Goal: Task Accomplishment & Management: Use online tool/utility

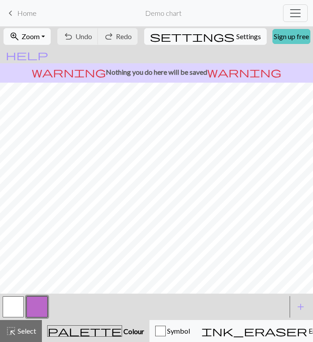
click at [273, 35] on link "Sign up free" at bounding box center [291, 36] width 38 height 15
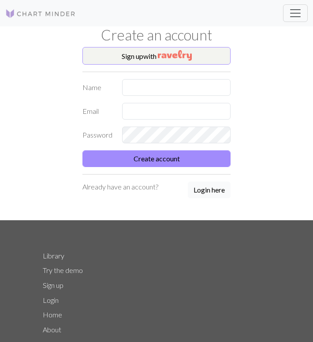
click at [200, 190] on button "Login here" at bounding box center [209, 190] width 43 height 17
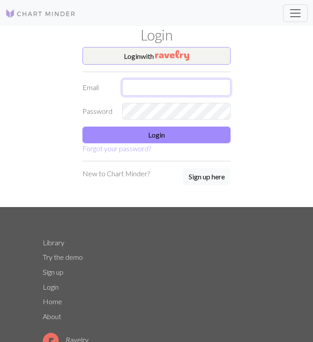
type input "[EMAIL_ADDRESS][DOMAIN_NAME]"
click at [178, 87] on input "[EMAIL_ADDRESS][DOMAIN_NAME]" at bounding box center [176, 87] width 108 height 17
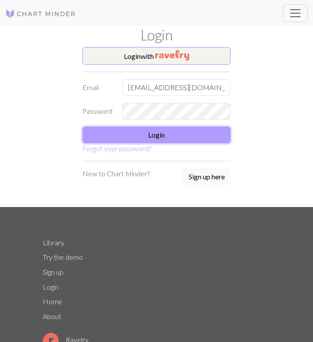
click at [142, 134] on button "Login" at bounding box center [156, 135] width 148 height 17
click at [179, 136] on button "Login" at bounding box center [156, 135] width 148 height 17
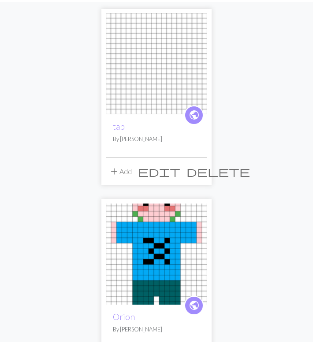
scroll to position [71, 0]
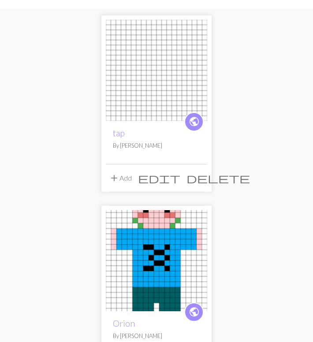
click at [153, 85] on img at bounding box center [156, 70] width 101 height 101
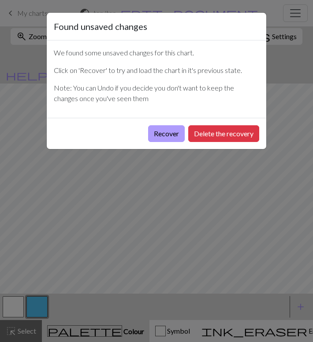
click at [173, 134] on button "Recover" at bounding box center [166, 133] width 37 height 17
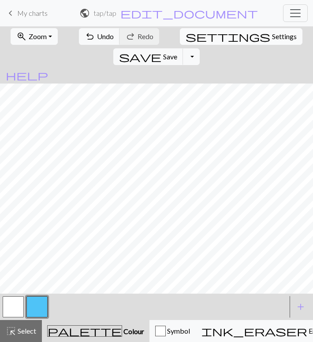
click at [272, 38] on span "Settings" at bounding box center [284, 36] width 25 height 11
select select "aran"
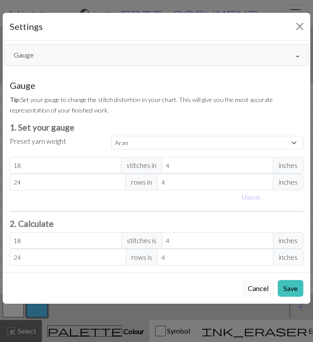
click at [254, 291] on button "Cancel" at bounding box center [258, 288] width 32 height 17
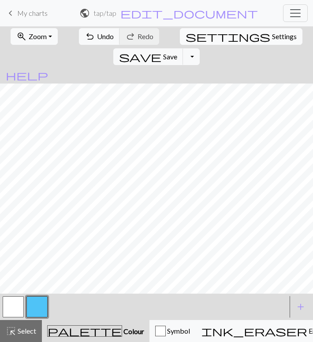
click at [272, 36] on span "Settings" at bounding box center [284, 36] width 25 height 11
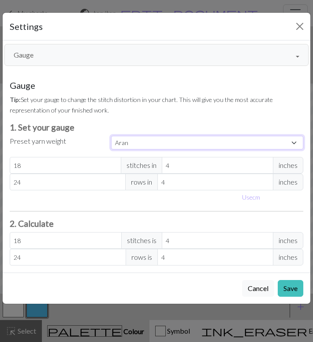
click at [132, 142] on select "Custom Square Lace Light Fingering Fingering Sport Double knit Worsted Aran Bul…" at bounding box center [207, 143] width 192 height 14
select select "custom"
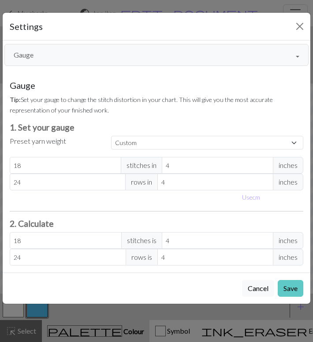
click at [284, 285] on button "Save" at bounding box center [290, 288] width 26 height 17
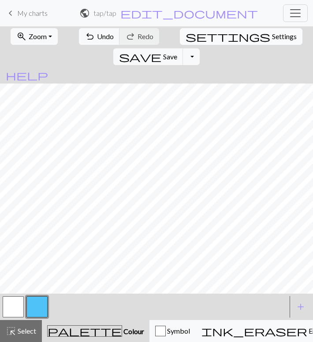
click at [272, 39] on span "Settings" at bounding box center [284, 36] width 25 height 11
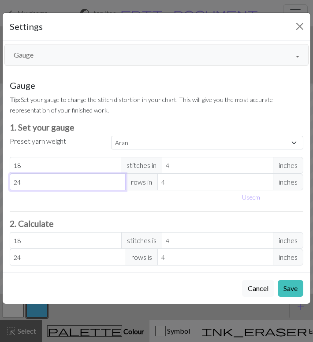
click at [76, 176] on input "24" at bounding box center [68, 182] width 116 height 17
click at [97, 180] on input "24" at bounding box center [68, 182] width 116 height 17
drag, startPoint x: 46, startPoint y: 168, endPoint x: 0, endPoint y: 165, distance: 46.3
click at [0, 165] on div "Gauge Tip: Set your gauge to change the stitch distortion in your chart. This w…" at bounding box center [156, 173] width 318 height 200
select select "custom"
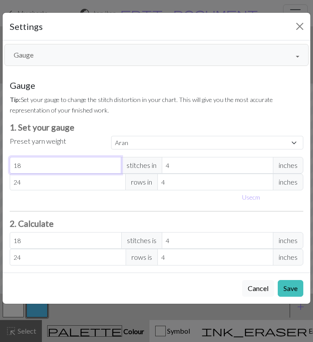
type input "3"
type input "30"
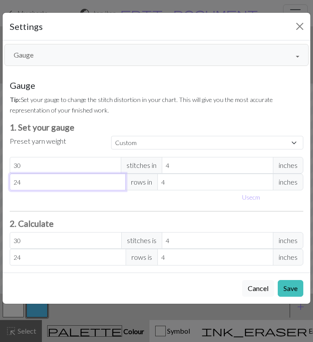
drag, startPoint x: 29, startPoint y: 184, endPoint x: -4, endPoint y: 183, distance: 32.2
click at [0, 183] on html "This website uses cookies to ensure you get the best experience on our website.…" at bounding box center [156, 171] width 313 height 342
type input "3"
type input "30"
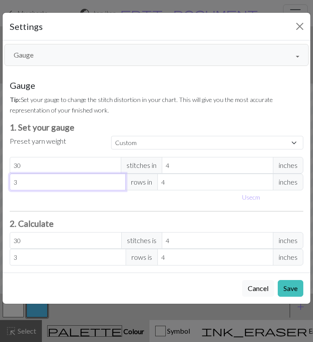
type input "30"
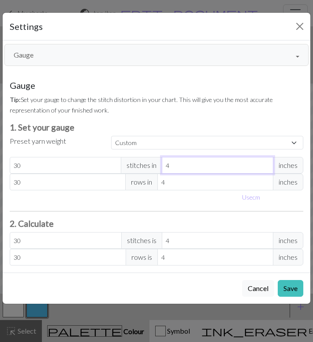
click at [203, 165] on input "4" at bounding box center [217, 165] width 111 height 17
type input "3"
type input "40"
click at [266, 168] on input "3" at bounding box center [217, 165] width 111 height 17
type input "2"
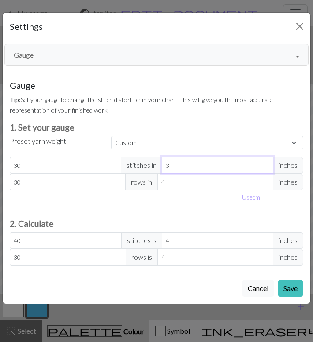
type input "60"
type input "2"
click at [266, 168] on input "2" at bounding box center [217, 165] width 111 height 17
type input "3"
type input "40"
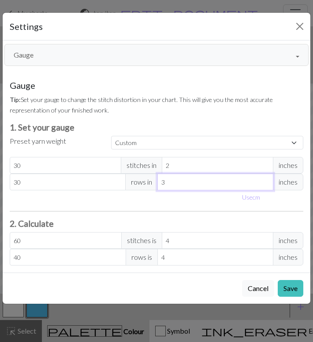
click at [265, 184] on input "3" at bounding box center [215, 182] width 116 height 17
type input "2"
type input "60"
type input "2"
click at [265, 184] on input "2" at bounding box center [215, 182] width 116 height 17
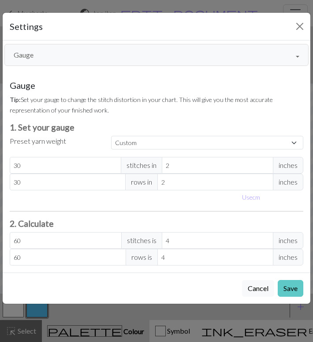
click at [287, 284] on button "Save" at bounding box center [290, 288] width 26 height 17
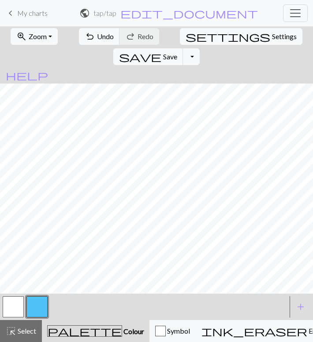
click at [34, 13] on span "My charts" at bounding box center [32, 13] width 30 height 8
click at [43, 11] on span "My charts" at bounding box center [32, 13] width 30 height 8
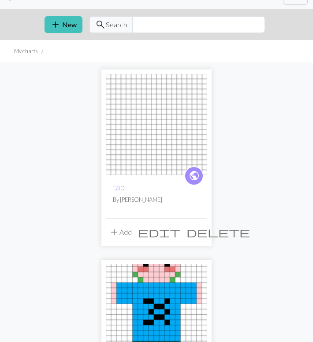
scroll to position [16, 0]
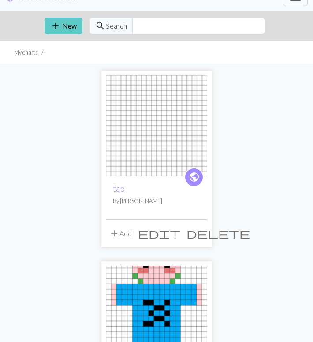
click at [69, 28] on button "add New" at bounding box center [63, 26] width 38 height 17
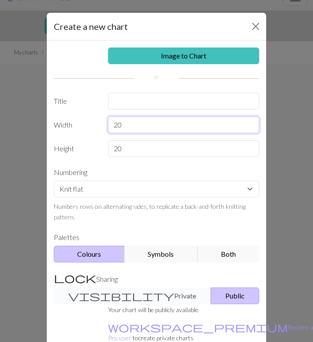
drag, startPoint x: 128, startPoint y: 123, endPoint x: 110, endPoint y: 123, distance: 18.5
click at [110, 123] on input "20" at bounding box center [183, 125] width 151 height 17
type input "30"
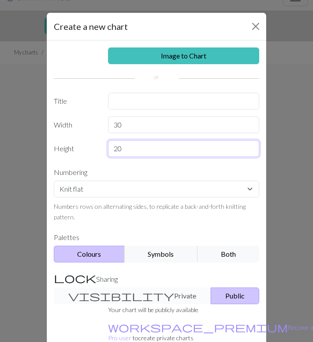
drag, startPoint x: 126, startPoint y: 147, endPoint x: 90, endPoint y: 145, distance: 36.6
click at [90, 145] on div "Height 20" at bounding box center [156, 148] width 216 height 17
type input "30"
click at [212, 298] on button "Public" at bounding box center [234, 296] width 48 height 17
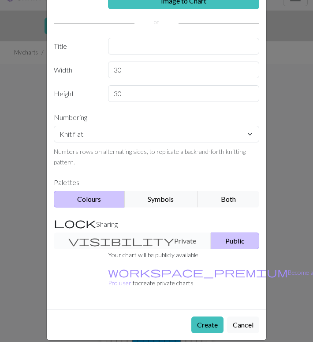
click at [135, 243] on div "visibility Private Public" at bounding box center [156, 241] width 216 height 17
click at [129, 230] on label "Sharing" at bounding box center [156, 224] width 216 height 18
click at [114, 242] on div "visibility Private Public" at bounding box center [156, 241] width 216 height 17
click at [210, 239] on button "Public" at bounding box center [234, 241] width 48 height 17
click at [136, 235] on div "visibility Private Public" at bounding box center [156, 241] width 216 height 17
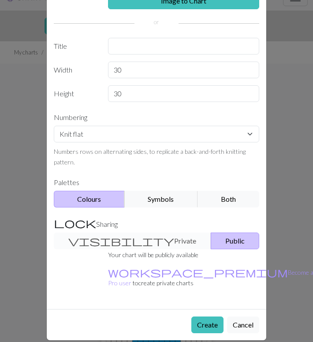
click at [135, 245] on div "visibility Private Public" at bounding box center [156, 241] width 216 height 17
click at [210, 318] on button "Create" at bounding box center [207, 325] width 32 height 17
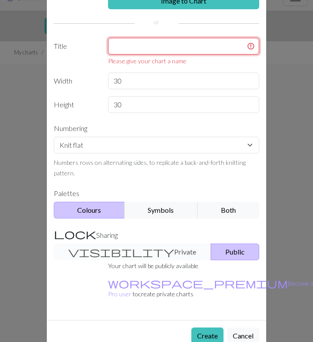
click at [174, 52] on input "text" at bounding box center [183, 46] width 151 height 17
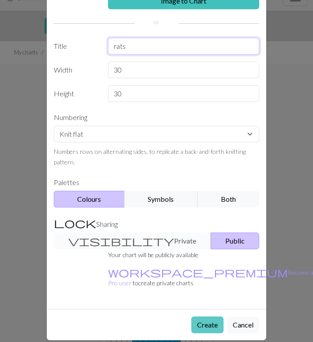
type input "rats"
click at [207, 317] on button "Create" at bounding box center [207, 325] width 32 height 17
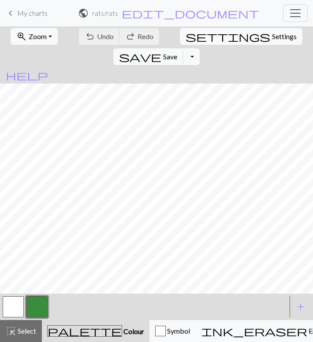
click at [38, 305] on button "button" at bounding box center [36, 307] width 21 height 21
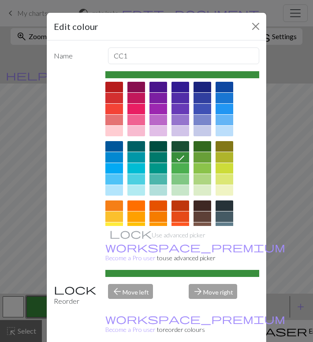
click at [38, 305] on div "Edit colour Name CC1 Use advanced picker workspace_premium Become a Pro user to…" at bounding box center [156, 171] width 313 height 342
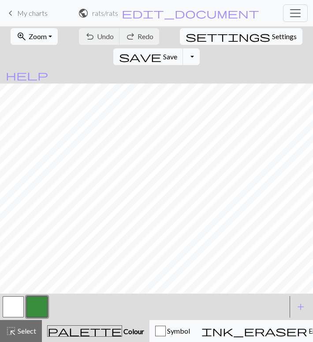
click at [38, 305] on button "button" at bounding box center [36, 307] width 21 height 21
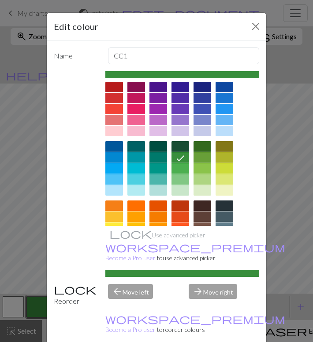
scroll to position [96, 0]
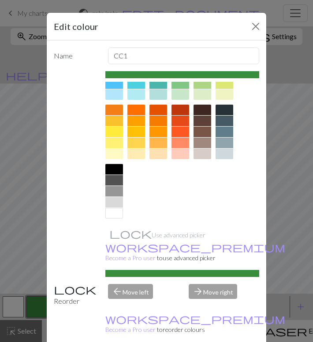
click at [115, 166] on div at bounding box center [114, 169] width 18 height 11
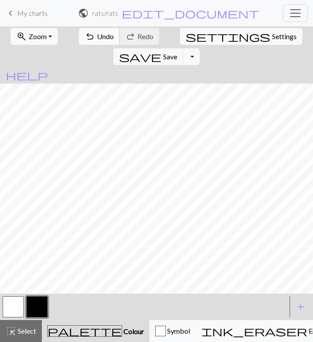
click at [97, 40] on span "Undo" at bounding box center [105, 36] width 17 height 8
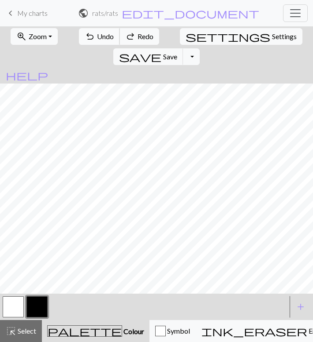
click at [97, 40] on span "Undo" at bounding box center [105, 36] width 17 height 8
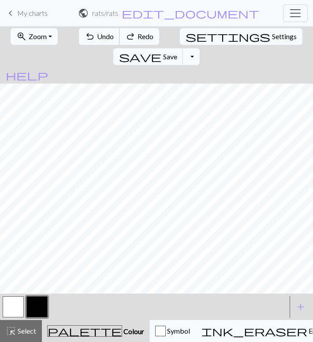
click at [97, 40] on span "Undo" at bounding box center [105, 36] width 17 height 8
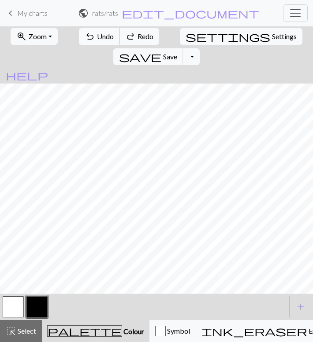
click at [97, 40] on span "Undo" at bounding box center [105, 36] width 17 height 8
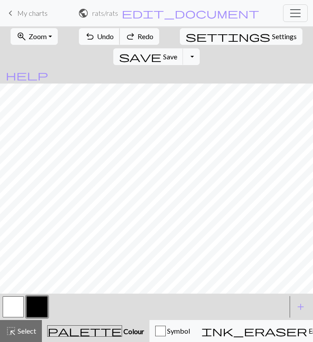
click at [97, 40] on span "Undo" at bounding box center [105, 36] width 17 height 8
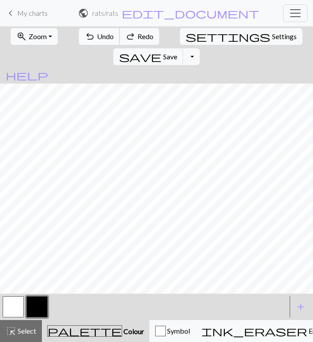
click at [97, 40] on span "Undo" at bounding box center [105, 36] width 17 height 8
click at [137, 35] on span "Redo" at bounding box center [145, 36] width 16 height 8
click at [98, 33] on span "Undo" at bounding box center [105, 36] width 17 height 8
click at [38, 308] on button "button" at bounding box center [36, 307] width 21 height 21
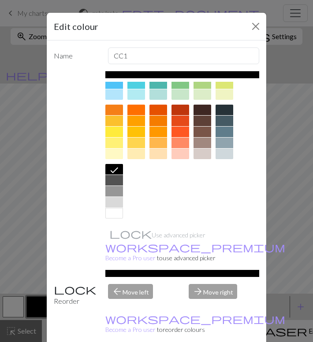
click at [226, 119] on div at bounding box center [224, 121] width 18 height 11
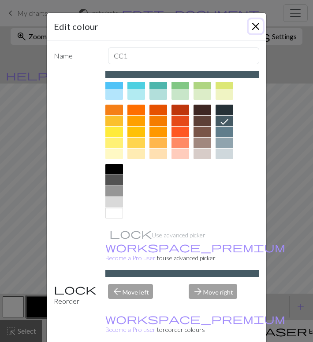
click at [252, 25] on button "Close" at bounding box center [255, 26] width 14 height 14
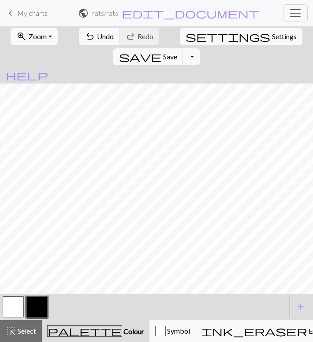
click at [41, 311] on button "button" at bounding box center [36, 307] width 21 height 21
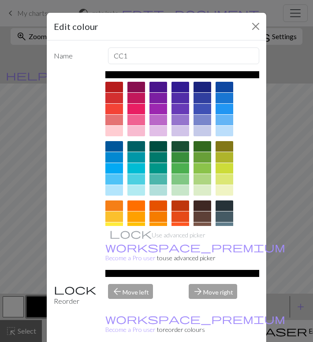
click at [224, 221] on div at bounding box center [224, 217] width 18 height 11
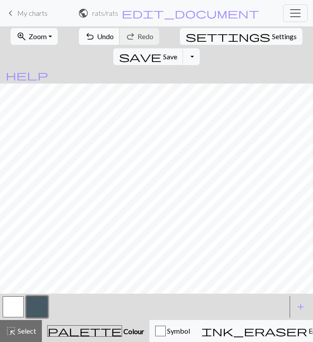
click at [97, 38] on span "Undo" at bounding box center [105, 36] width 17 height 8
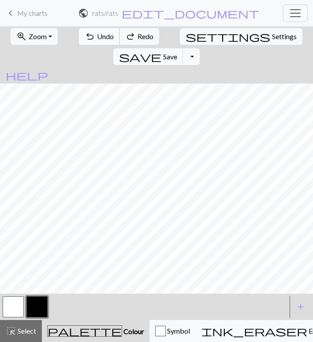
click at [97, 38] on span "Undo" at bounding box center [105, 36] width 17 height 8
click at [35, 307] on button "button" at bounding box center [36, 307] width 21 height 21
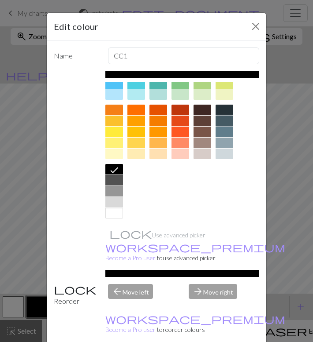
click at [223, 119] on div at bounding box center [224, 121] width 18 height 11
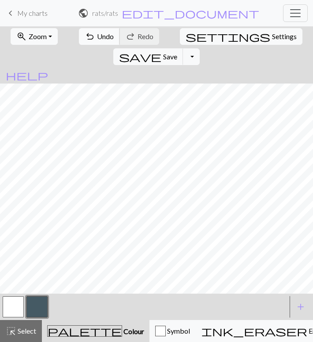
click at [97, 39] on span "Undo" at bounding box center [105, 36] width 17 height 8
click at [98, 33] on span "Undo" at bounding box center [105, 36] width 17 height 8
click at [97, 37] on span "Undo" at bounding box center [105, 36] width 17 height 8
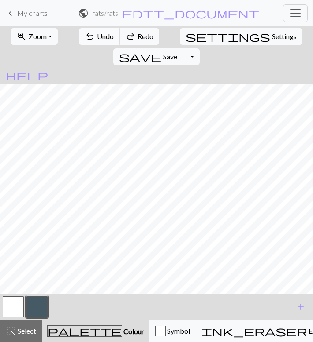
click at [97, 37] on span "Undo" at bounding box center [105, 36] width 17 height 8
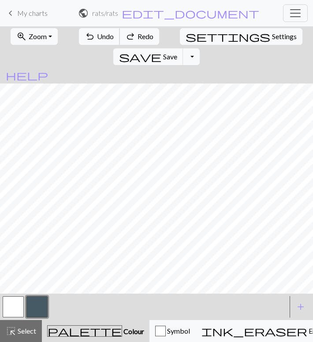
click at [97, 37] on span "Undo" at bounding box center [105, 36] width 17 height 8
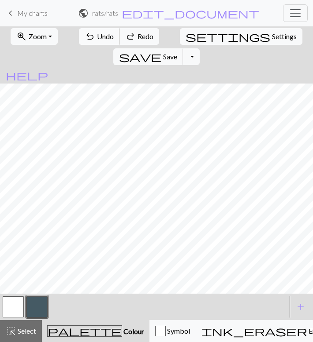
click at [97, 37] on span "Undo" at bounding box center [105, 36] width 17 height 8
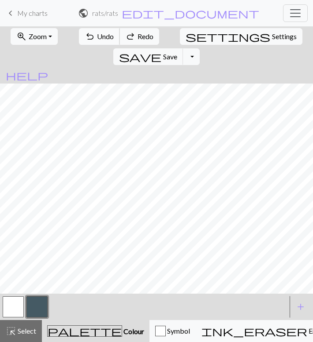
click at [97, 37] on span "Undo" at bounding box center [105, 36] width 17 height 8
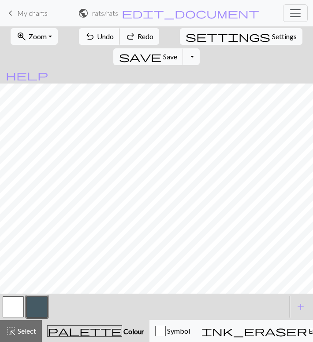
click at [97, 37] on span "Undo" at bounding box center [105, 36] width 17 height 8
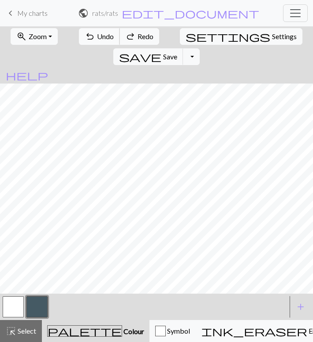
click at [97, 37] on span "Undo" at bounding box center [105, 36] width 17 height 8
click at [98, 37] on span "Undo" at bounding box center [105, 36] width 17 height 8
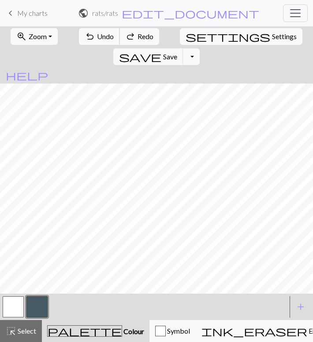
click at [97, 36] on span "Undo" at bounding box center [105, 36] width 17 height 8
click at [97, 37] on span "Undo" at bounding box center [105, 36] width 17 height 8
click at [97, 30] on button "undo Undo Undo" at bounding box center [99, 36] width 41 height 17
click at [15, 309] on button "button" at bounding box center [13, 307] width 21 height 21
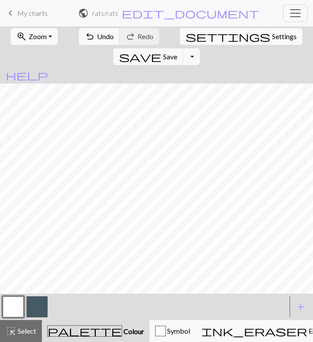
click at [36, 311] on button "button" at bounding box center [36, 307] width 21 height 21
click at [19, 305] on button "button" at bounding box center [13, 307] width 21 height 21
click at [53, 296] on div at bounding box center [143, 307] width 285 height 24
click at [41, 308] on button "button" at bounding box center [36, 307] width 21 height 21
click at [97, 34] on span "Undo" at bounding box center [105, 36] width 17 height 8
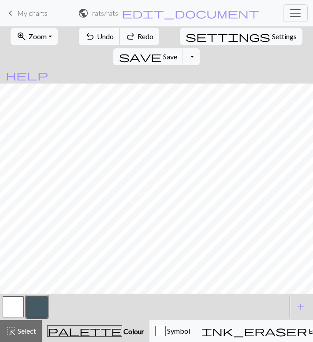
click at [97, 34] on span "Undo" at bounding box center [105, 36] width 17 height 8
click at [97, 37] on span "Undo" at bounding box center [105, 36] width 17 height 8
click at [94, 28] on div "undo Undo Undo redo Redo Redo" at bounding box center [119, 36] width 82 height 20
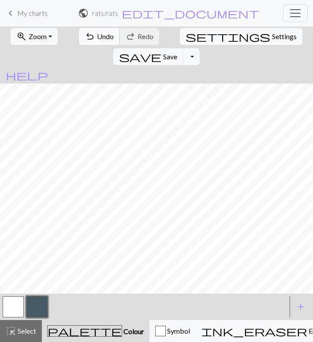
click at [97, 37] on span "Undo" at bounding box center [105, 36] width 17 height 8
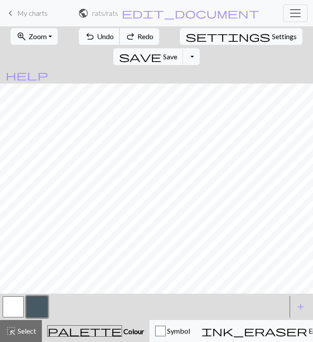
click at [97, 37] on span "Undo" at bounding box center [105, 36] width 17 height 8
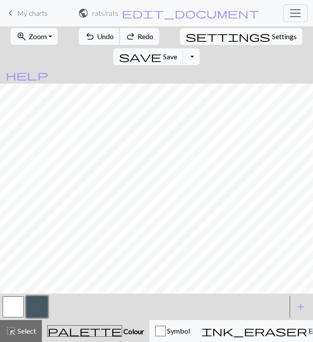
click at [97, 37] on span "Undo" at bounding box center [105, 36] width 17 height 8
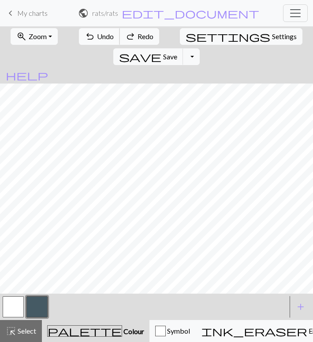
click at [97, 37] on span "Undo" at bounding box center [105, 36] width 17 height 8
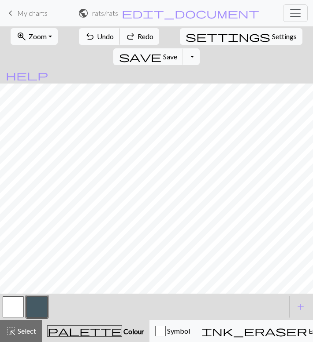
click at [97, 37] on span "Undo" at bounding box center [105, 36] width 17 height 8
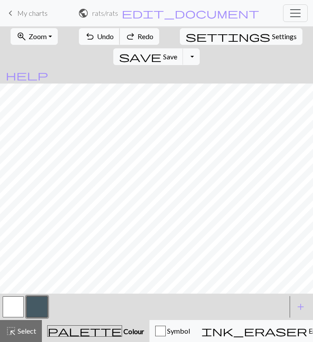
click at [97, 37] on span "Undo" at bounding box center [105, 36] width 17 height 8
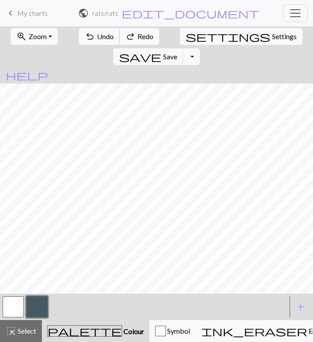
click at [97, 37] on span "Undo" at bounding box center [105, 36] width 17 height 8
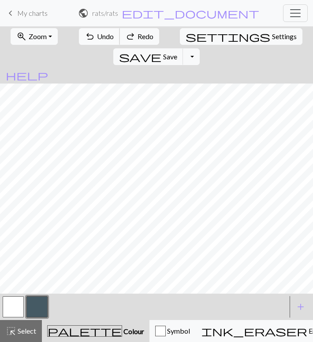
click at [97, 37] on span "Undo" at bounding box center [105, 36] width 17 height 8
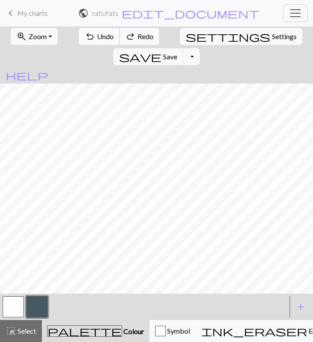
click at [97, 37] on span "Undo" at bounding box center [105, 36] width 17 height 8
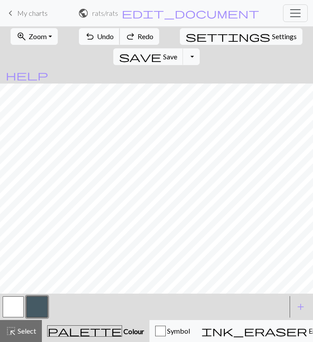
click at [97, 37] on span "Undo" at bounding box center [105, 36] width 17 height 8
click at [94, 37] on div "undo Undo Undo redo Redo Redo" at bounding box center [119, 36] width 82 height 20
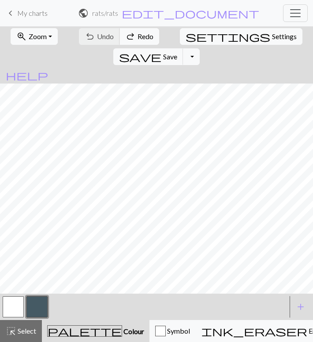
click at [94, 37] on div "undo Undo Undo redo Redo Redo" at bounding box center [119, 36] width 82 height 20
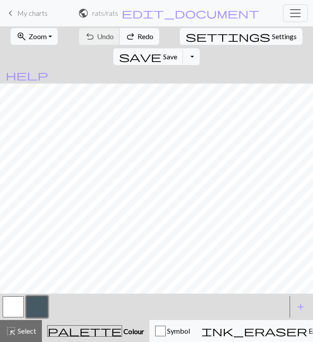
click at [94, 37] on div "undo Undo Undo redo Redo Redo" at bounding box center [119, 36] width 82 height 20
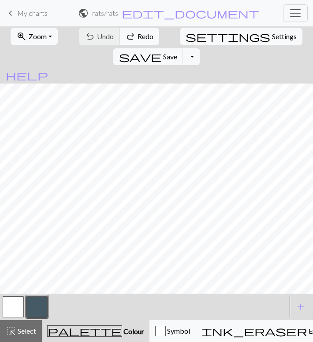
click at [94, 37] on div "undo Undo Undo redo Redo Redo" at bounding box center [119, 36] width 82 height 20
click at [19, 297] on button "button" at bounding box center [13, 307] width 21 height 21
click at [272, 37] on span "Settings" at bounding box center [284, 36] width 25 height 11
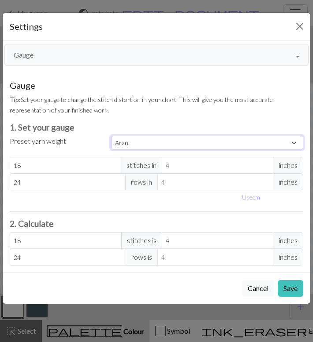
click at [158, 143] on select "Custom Square Lace Light Fingering Fingering Sport Double knit Worsted Aran Bul…" at bounding box center [207, 143] width 192 height 14
select select "custom"
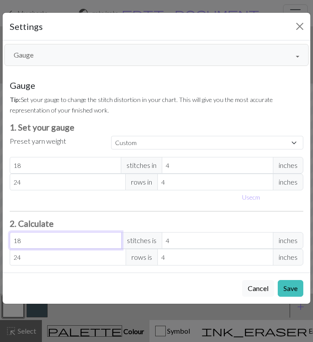
click at [68, 233] on input "18" at bounding box center [66, 240] width 112 height 17
click at [95, 50] on button "Gauge" at bounding box center [156, 55] width 304 height 22
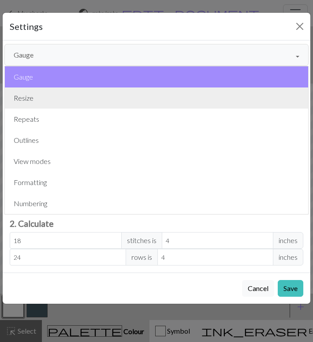
click at [70, 97] on button "Resize" at bounding box center [156, 98] width 303 height 21
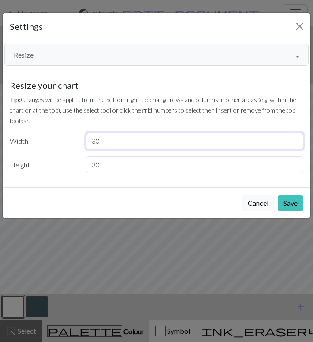
click at [106, 142] on input "30" at bounding box center [194, 141] width 217 height 17
type input "35"
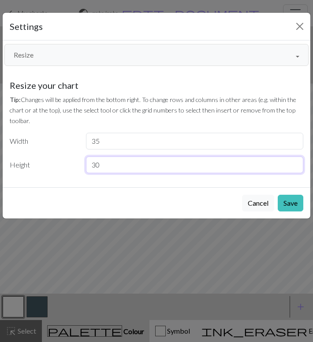
click at [99, 172] on input "30" at bounding box center [194, 165] width 217 height 17
type input "35"
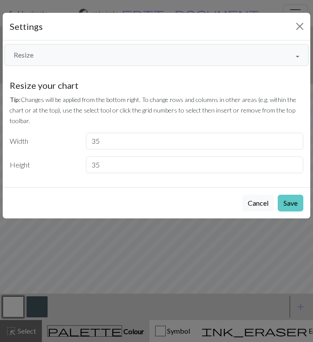
click at [290, 200] on button "Save" at bounding box center [290, 203] width 26 height 17
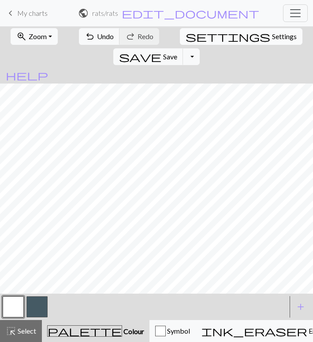
click at [185, 35] on span "settings" at bounding box center [227, 36] width 85 height 12
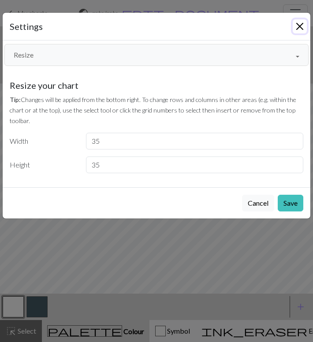
click at [297, 30] on button "Close" at bounding box center [299, 26] width 14 height 14
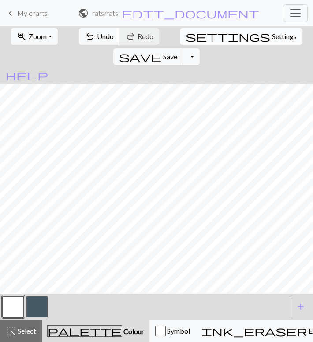
click at [272, 38] on span "Settings" at bounding box center [284, 36] width 25 height 11
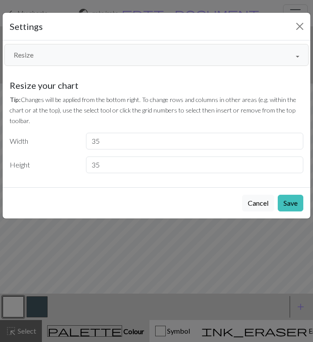
click at [78, 55] on button "Resize" at bounding box center [156, 55] width 304 height 22
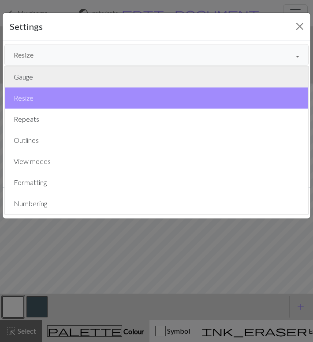
click at [59, 77] on button "Gauge" at bounding box center [156, 76] width 303 height 21
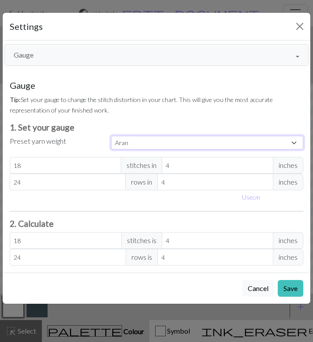
click at [163, 143] on select "Custom Square Lace Light Fingering Fingering Sport Double knit Worsted Aran Bul…" at bounding box center [207, 143] width 192 height 14
select select "custom"
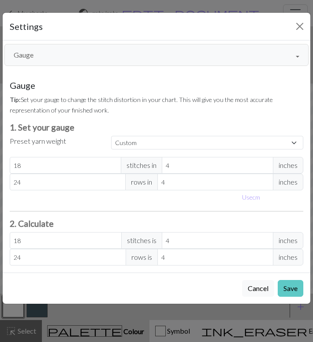
click at [290, 287] on button "Save" at bounding box center [290, 288] width 26 height 17
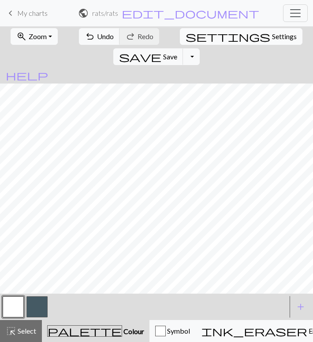
click at [272, 39] on span "Settings" at bounding box center [284, 36] width 25 height 11
select select "aran"
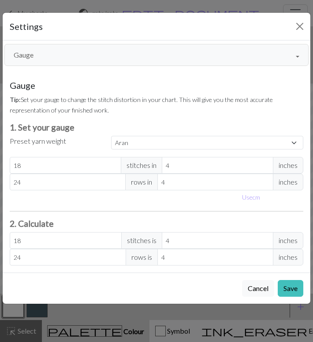
click at [105, 53] on button "Gauge" at bounding box center [156, 55] width 304 height 22
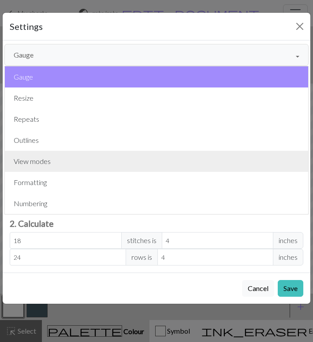
click at [69, 161] on button "View modes" at bounding box center [156, 161] width 303 height 21
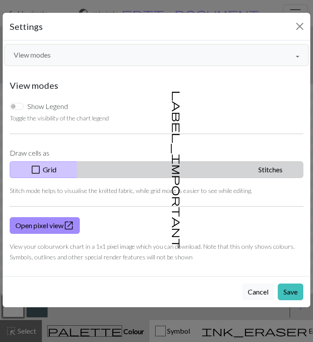
click at [198, 178] on button "label_important Stitches" at bounding box center [190, 170] width 226 height 17
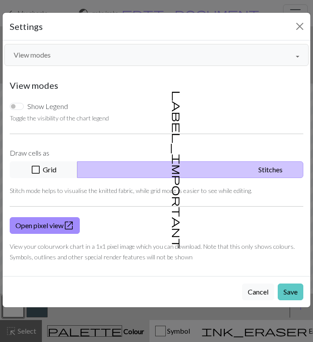
click at [288, 292] on button "Save" at bounding box center [290, 292] width 26 height 17
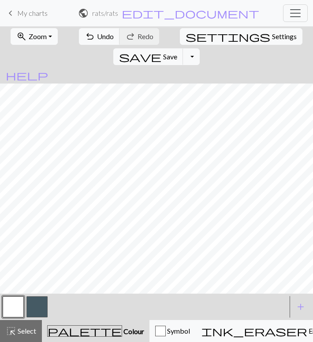
click at [42, 302] on button "button" at bounding box center [36, 307] width 21 height 21
click at [100, 35] on span "Undo" at bounding box center [105, 36] width 17 height 8
click at [272, 34] on span "Settings" at bounding box center [284, 36] width 25 height 11
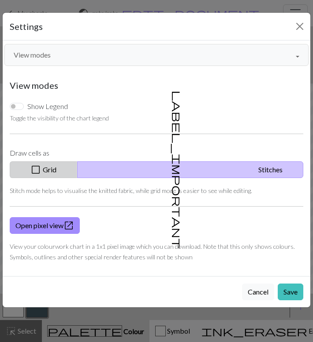
click at [77, 167] on button "check_box_outline_blank Grid" at bounding box center [44, 170] width 68 height 17
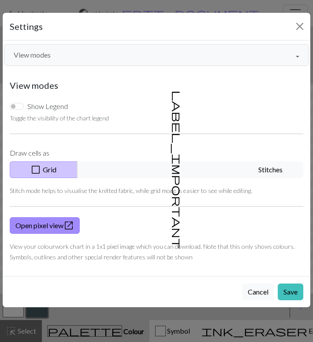
click at [88, 62] on button "View modes" at bounding box center [156, 55] width 304 height 22
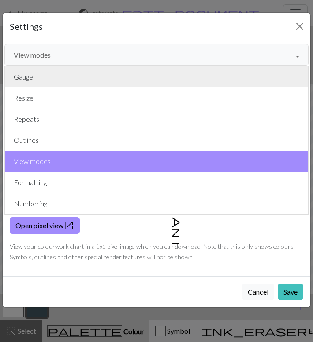
click at [56, 82] on button "Gauge" at bounding box center [156, 76] width 303 height 21
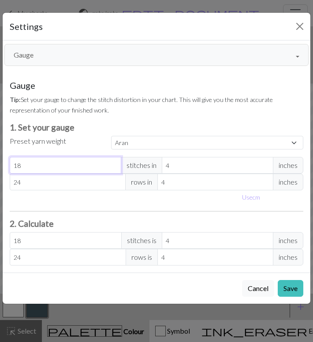
drag, startPoint x: 65, startPoint y: 163, endPoint x: 13, endPoint y: 160, distance: 52.0
click at [13, 160] on input "18" at bounding box center [65, 165] width 111 height 17
select select "custom"
type input "2"
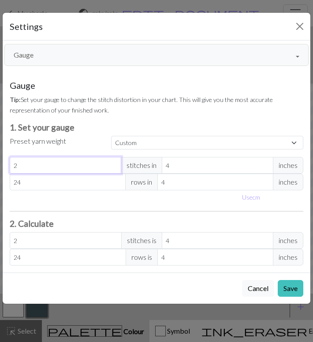
type input "24"
click at [290, 291] on button "Save" at bounding box center [290, 288] width 26 height 17
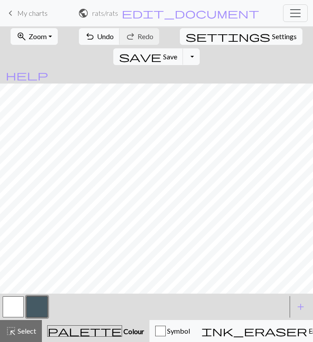
click at [44, 304] on button "button" at bounding box center [36, 307] width 21 height 21
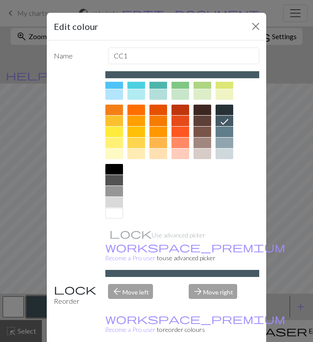
scroll to position [0, 0]
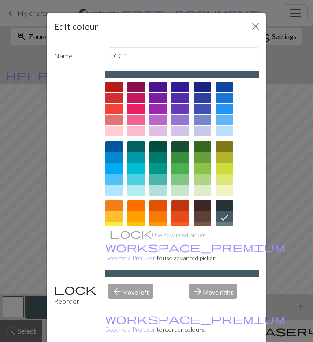
click at [113, 88] on div at bounding box center [114, 87] width 18 height 11
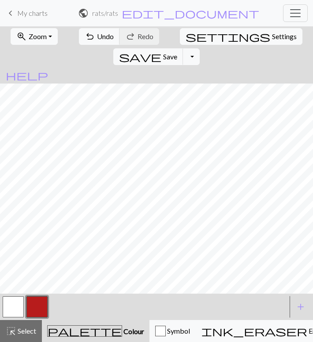
click at [17, 297] on button "button" at bounding box center [13, 307] width 21 height 21
click at [15, 299] on button "button" at bounding box center [13, 307] width 21 height 21
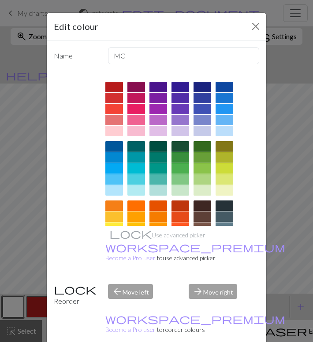
click at [114, 84] on div at bounding box center [114, 87] width 18 height 11
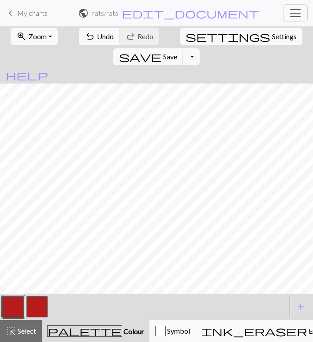
click at [47, 310] on button "button" at bounding box center [36, 307] width 21 height 21
click at [35, 304] on button "button" at bounding box center [36, 307] width 21 height 21
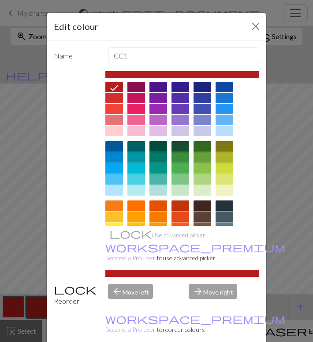
click at [35, 304] on div "Edit colour Name CC1 Use advanced picker workspace_premium Become a Pro user to…" at bounding box center [156, 171] width 313 height 342
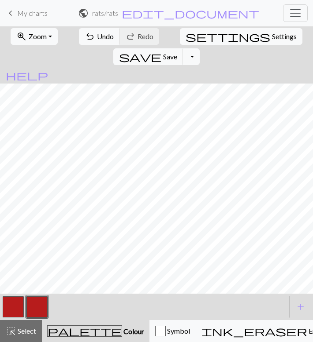
click at [35, 304] on button "button" at bounding box center [36, 307] width 21 height 21
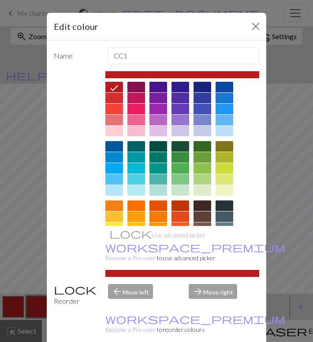
click at [125, 134] on div at bounding box center [182, 201] width 154 height 238
click at [116, 133] on div at bounding box center [114, 131] width 18 height 11
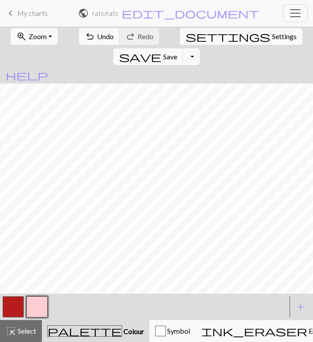
click at [11, 300] on button "button" at bounding box center [13, 307] width 21 height 21
click at [36, 307] on button "button" at bounding box center [36, 307] width 21 height 21
click at [294, 303] on button "add Add a colour" at bounding box center [300, 307] width 22 height 22
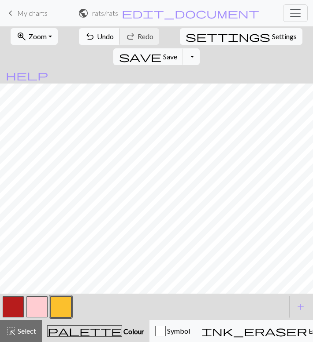
click at [97, 36] on span "Undo" at bounding box center [105, 36] width 17 height 8
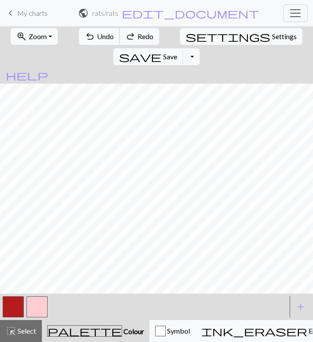
click at [97, 36] on span "Undo" at bounding box center [105, 36] width 17 height 8
click at [97, 34] on span "Undo" at bounding box center [105, 36] width 17 height 8
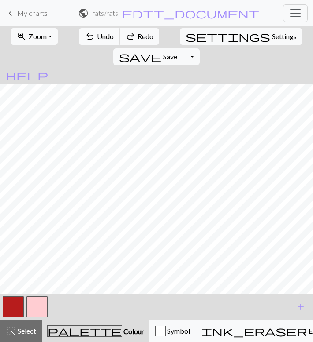
click at [97, 34] on span "Undo" at bounding box center [105, 36] width 17 height 8
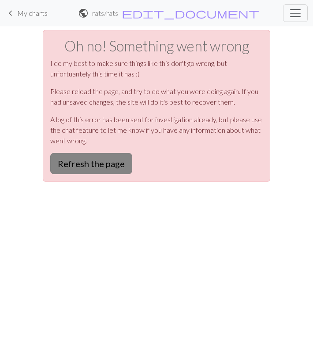
click at [91, 163] on button "Refresh the page" at bounding box center [91, 163] width 82 height 21
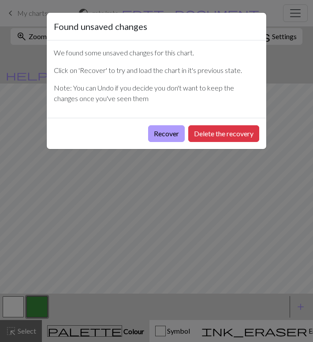
click at [166, 136] on button "Recover" at bounding box center [166, 133] width 37 height 17
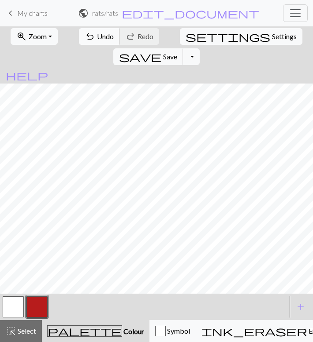
click at [97, 39] on span "Undo" at bounding box center [105, 36] width 17 height 8
click at [37, 309] on button "button" at bounding box center [36, 307] width 21 height 21
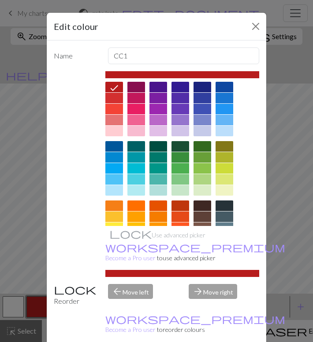
click at [224, 217] on div at bounding box center [224, 217] width 18 height 11
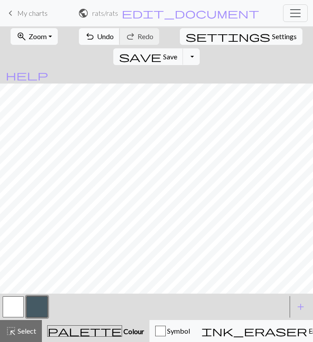
click at [85, 34] on span "undo" at bounding box center [90, 36] width 11 height 12
click at [98, 35] on span "Undo" at bounding box center [105, 36] width 17 height 8
click at [86, 25] on nav "keyboard_arrow_left My charts public rats / rats edit_document Edit settings wo…" at bounding box center [156, 13] width 313 height 26
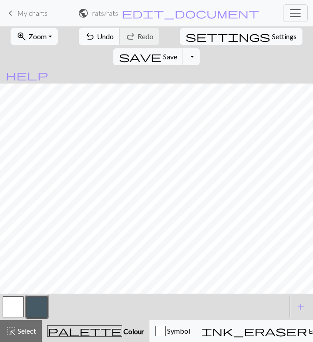
click at [87, 36] on button "undo Undo Undo" at bounding box center [99, 36] width 41 height 17
click at [97, 35] on span "Undo" at bounding box center [105, 36] width 17 height 8
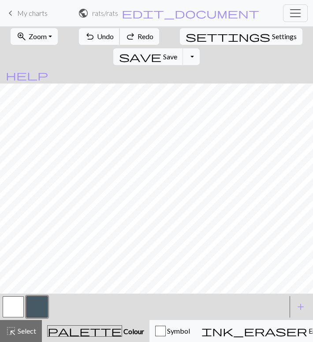
click at [97, 35] on span "Undo" at bounding box center [105, 36] width 17 height 8
click at [91, 41] on button "undo Undo Undo" at bounding box center [99, 36] width 41 height 17
click at [97, 33] on span "Undo" at bounding box center [105, 36] width 17 height 8
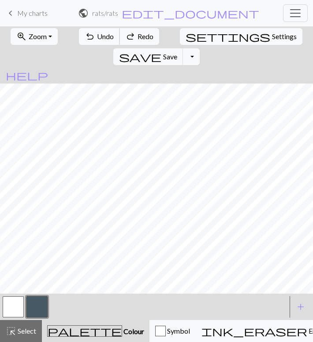
click at [97, 33] on span "Undo" at bounding box center [105, 36] width 17 height 8
click at [97, 34] on span "Undo" at bounding box center [105, 36] width 17 height 8
click at [40, 308] on button "button" at bounding box center [36, 307] width 21 height 21
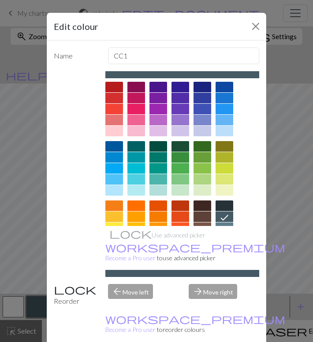
click at [114, 86] on div at bounding box center [114, 87] width 18 height 11
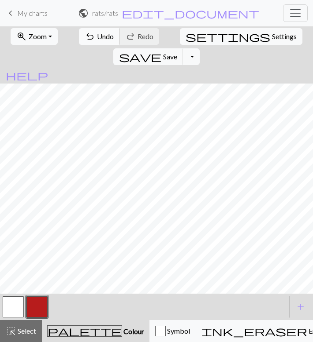
click at [97, 35] on span "Undo" at bounding box center [105, 36] width 17 height 8
click at [97, 37] on span "Undo" at bounding box center [105, 36] width 17 height 8
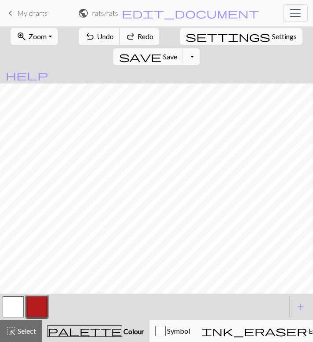
click at [97, 37] on span "Undo" at bounding box center [105, 36] width 17 height 8
click at [99, 40] on span "Undo" at bounding box center [105, 36] width 17 height 8
click at [98, 33] on span "Undo" at bounding box center [105, 36] width 17 height 8
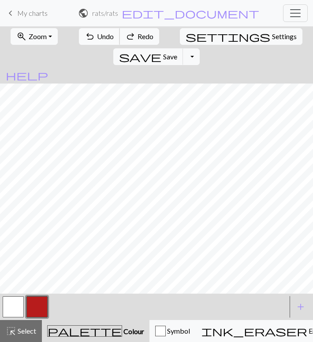
click at [98, 33] on span "Undo" at bounding box center [105, 36] width 17 height 8
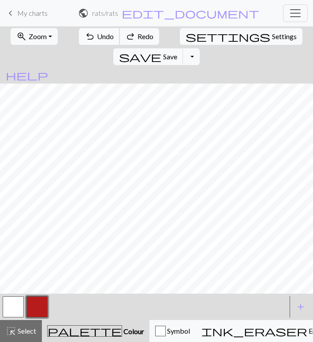
click at [98, 33] on span "Undo" at bounding box center [105, 36] width 17 height 8
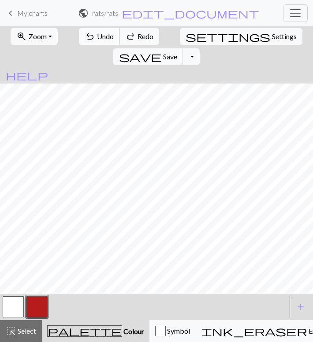
click at [98, 33] on span "Undo" at bounding box center [105, 36] width 17 height 8
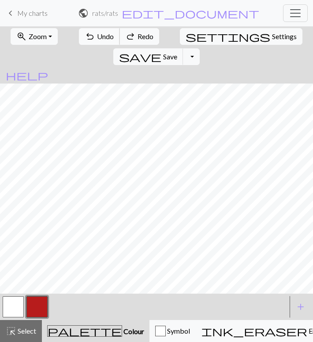
click at [98, 33] on span "Undo" at bounding box center [105, 36] width 17 height 8
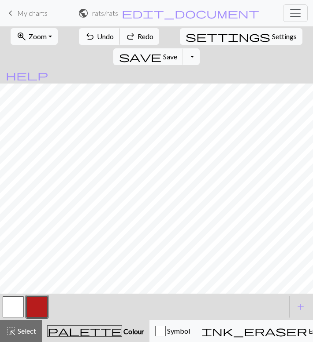
click at [98, 33] on span "Undo" at bounding box center [105, 36] width 17 height 8
click at [86, 36] on button "undo Undo Undo" at bounding box center [99, 36] width 41 height 17
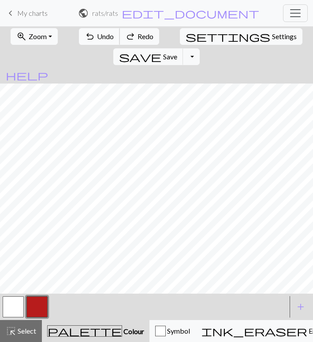
click at [86, 36] on button "undo Undo Undo" at bounding box center [99, 36] width 41 height 17
click at [97, 34] on span "Undo" at bounding box center [105, 36] width 17 height 8
click at [90, 41] on button "undo Undo Undo" at bounding box center [99, 36] width 41 height 17
click at [15, 309] on button "button" at bounding box center [13, 307] width 21 height 21
click at [40, 305] on button "button" at bounding box center [36, 307] width 21 height 21
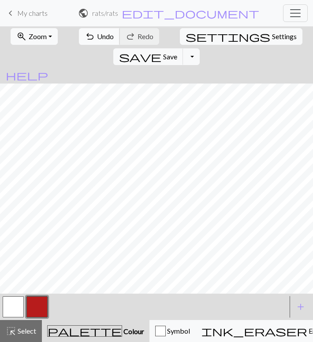
click at [94, 40] on button "undo Undo Undo" at bounding box center [99, 36] width 41 height 17
click at [8, 310] on button "button" at bounding box center [13, 307] width 21 height 21
click at [42, 308] on button "button" at bounding box center [36, 307] width 21 height 21
click at [99, 37] on span "Undo" at bounding box center [105, 36] width 17 height 8
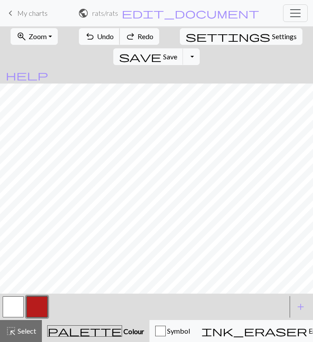
click at [99, 37] on span "Undo" at bounding box center [105, 36] width 17 height 8
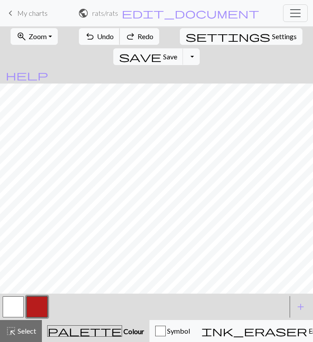
click at [99, 37] on span "Undo" at bounding box center [105, 36] width 17 height 8
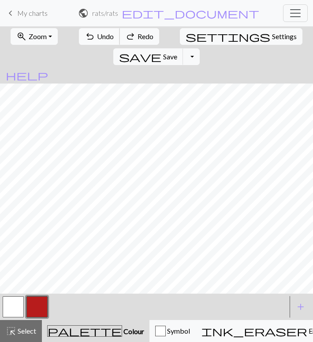
click at [99, 37] on span "Undo" at bounding box center [105, 36] width 17 height 8
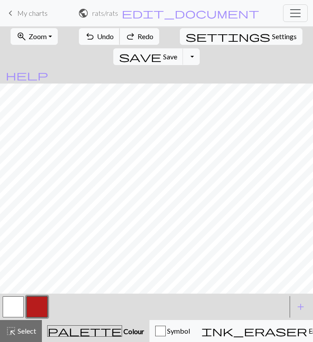
click at [99, 37] on span "Undo" at bounding box center [105, 36] width 17 height 8
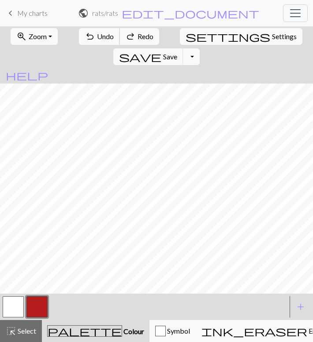
click at [99, 37] on span "Undo" at bounding box center [105, 36] width 17 height 8
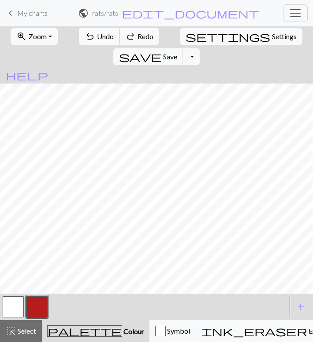
click at [99, 37] on span "Undo" at bounding box center [105, 36] width 17 height 8
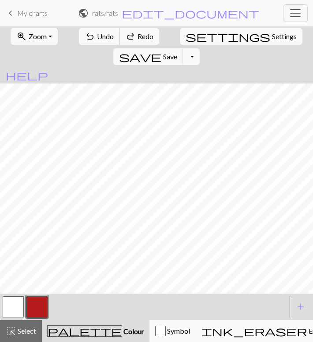
click at [99, 37] on span "Undo" at bounding box center [105, 36] width 17 height 8
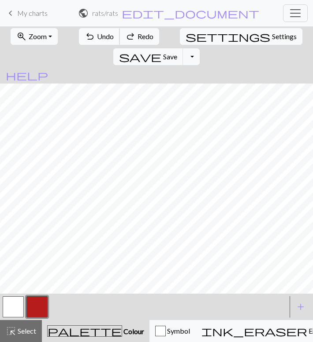
click at [99, 37] on span "Undo" at bounding box center [105, 36] width 17 height 8
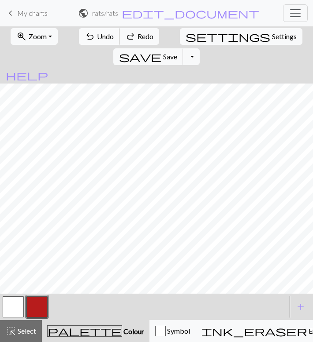
click at [99, 37] on span "Undo" at bounding box center [105, 36] width 17 height 8
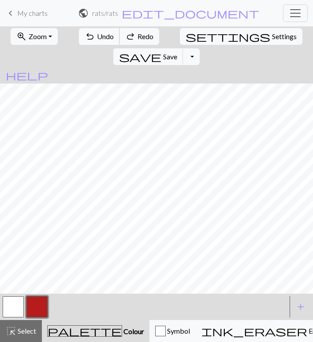
click at [99, 37] on span "Undo" at bounding box center [105, 36] width 17 height 8
click at [99, 37] on div "undo Undo Undo redo Redo Redo" at bounding box center [119, 36] width 82 height 20
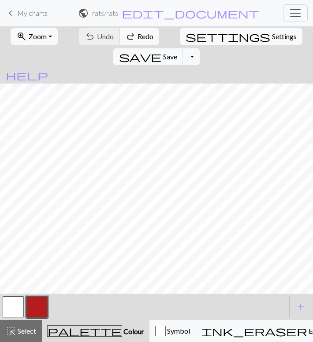
click at [99, 37] on div "undo Undo Undo redo Redo Redo" at bounding box center [119, 36] width 82 height 20
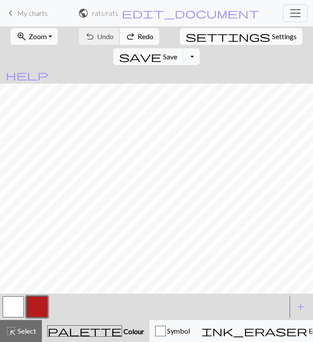
click at [99, 37] on div "undo Undo Undo redo Redo Redo" at bounding box center [119, 36] width 82 height 20
click at [14, 309] on button "button" at bounding box center [13, 307] width 21 height 21
click at [33, 309] on button "button" at bounding box center [36, 307] width 21 height 21
click at [97, 37] on span "Undo" at bounding box center [105, 36] width 17 height 8
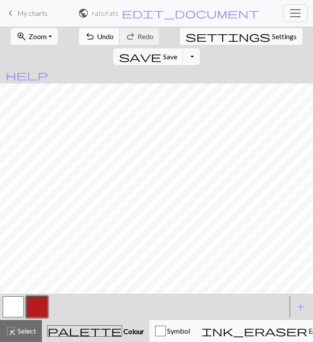
click at [97, 34] on span "Undo" at bounding box center [105, 36] width 17 height 8
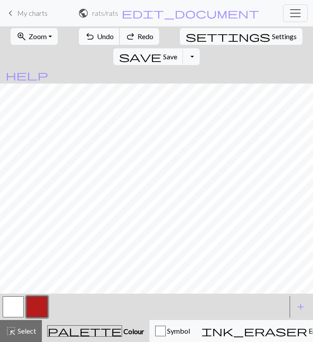
click at [97, 33] on span "Undo" at bounding box center [105, 36] width 17 height 8
click at [99, 37] on span "Undo" at bounding box center [105, 36] width 17 height 8
click at [97, 36] on span "Undo" at bounding box center [105, 36] width 17 height 8
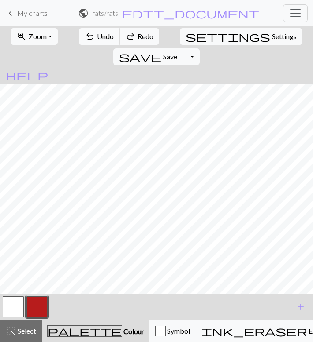
click at [97, 36] on span "Undo" at bounding box center [105, 36] width 17 height 8
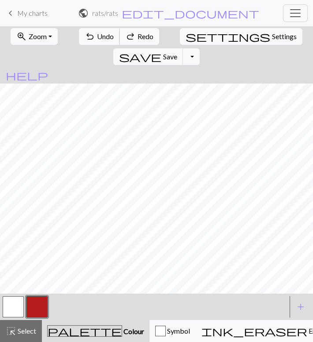
click at [97, 36] on span "Undo" at bounding box center [105, 36] width 17 height 8
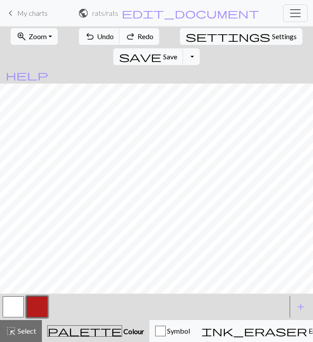
click at [125, 37] on span "redo" at bounding box center [130, 36] width 11 height 12
click at [97, 38] on span "Undo" at bounding box center [105, 36] width 17 height 8
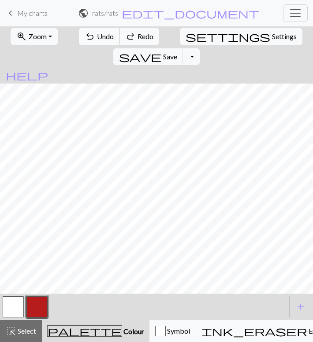
click at [97, 38] on span "Undo" at bounding box center [105, 36] width 17 height 8
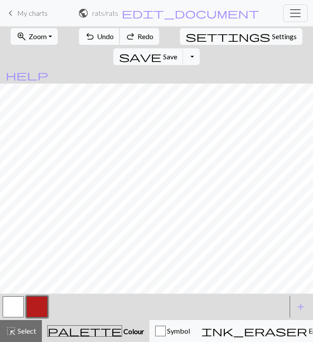
click at [97, 38] on span "Undo" at bounding box center [105, 36] width 17 height 8
click at [272, 37] on span "Settings" at bounding box center [284, 36] width 25 height 11
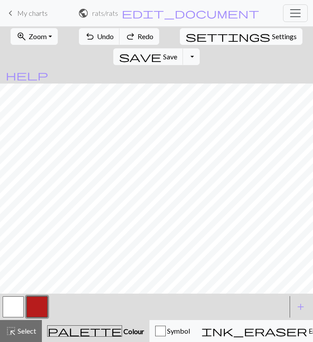
click at [186, 37] on button "Gauge" at bounding box center [156, 33] width 304 height 22
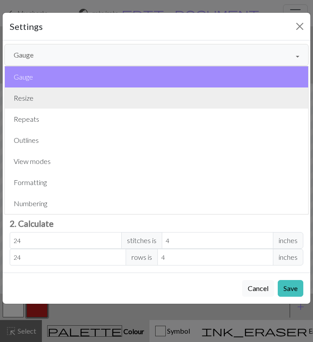
click at [36, 90] on button "Resize" at bounding box center [156, 98] width 303 height 21
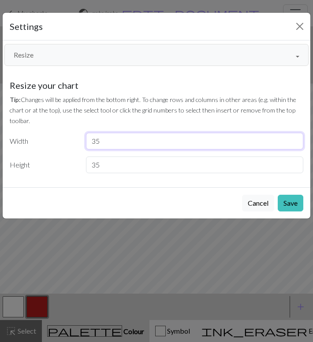
drag, startPoint x: 106, startPoint y: 140, endPoint x: 86, endPoint y: 141, distance: 19.4
click at [86, 141] on input "35" at bounding box center [194, 141] width 217 height 17
type input "40"
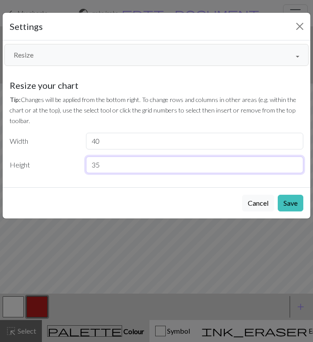
drag, startPoint x: 106, startPoint y: 162, endPoint x: 86, endPoint y: 162, distance: 19.8
click at [86, 162] on input "35" at bounding box center [194, 165] width 217 height 17
type input "40"
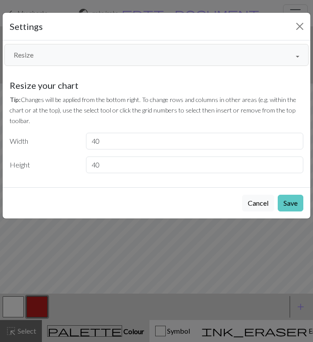
click at [292, 206] on button "Save" at bounding box center [290, 203] width 26 height 17
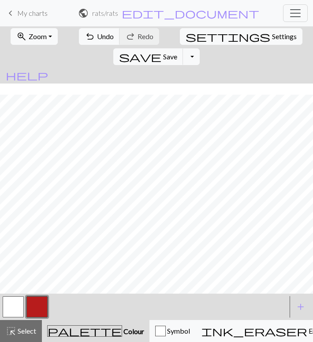
scroll to position [11, 0]
click at [22, 311] on button "button" at bounding box center [13, 307] width 21 height 21
click at [39, 314] on button "button" at bounding box center [36, 307] width 21 height 21
click at [87, 30] on button "undo Undo Undo" at bounding box center [99, 36] width 41 height 17
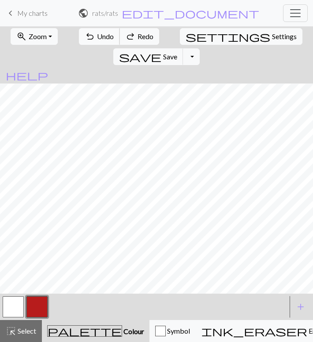
click at [87, 30] on button "undo Undo Undo" at bounding box center [99, 36] width 41 height 17
click at [97, 38] on span "Undo" at bounding box center [105, 36] width 17 height 8
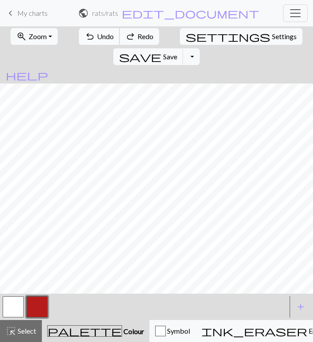
click at [97, 38] on span "Undo" at bounding box center [105, 36] width 17 height 8
click at [299, 310] on span "add" at bounding box center [300, 307] width 11 height 12
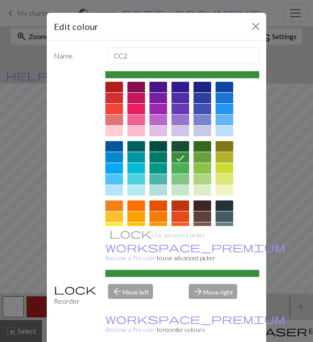
click at [225, 217] on div at bounding box center [224, 217] width 18 height 11
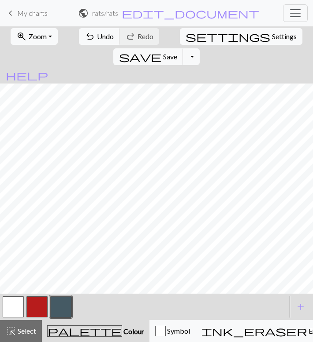
click at [13, 310] on button "button" at bounding box center [13, 307] width 21 height 21
click at [57, 305] on button "button" at bounding box center [60, 307] width 21 height 21
click at [17, 306] on button "button" at bounding box center [13, 307] width 21 height 21
click at [63, 305] on button "button" at bounding box center [60, 307] width 21 height 21
click at [93, 43] on button "undo Undo Undo" at bounding box center [99, 36] width 41 height 17
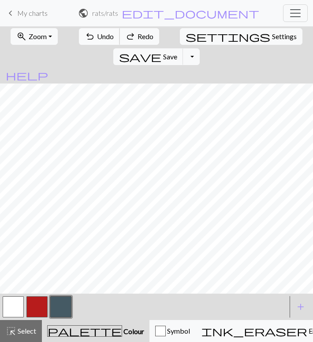
click at [93, 43] on button "undo Undo Undo" at bounding box center [99, 36] width 41 height 17
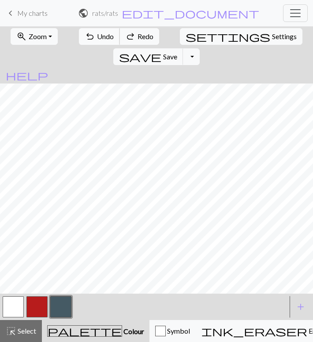
click at [93, 43] on button "undo Undo Undo" at bounding box center [99, 36] width 41 height 17
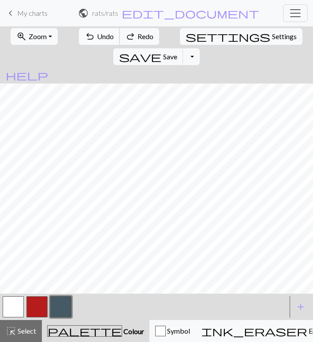
click at [93, 43] on button "undo Undo Undo" at bounding box center [99, 36] width 41 height 17
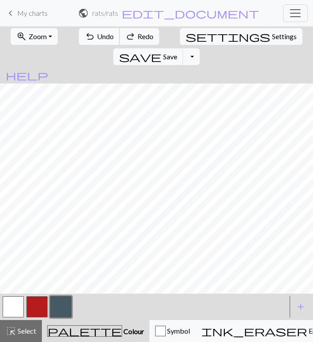
click at [93, 43] on button "undo Undo Undo" at bounding box center [99, 36] width 41 height 17
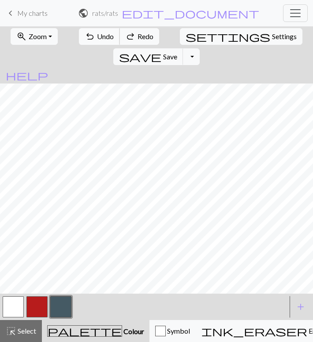
click at [93, 43] on button "undo Undo Undo" at bounding box center [99, 36] width 41 height 17
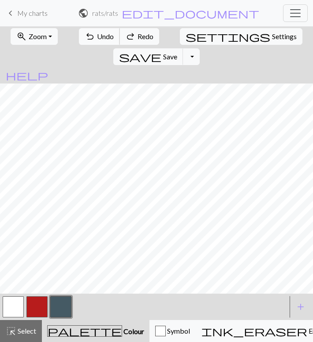
click at [93, 43] on button "undo Undo Undo" at bounding box center [99, 36] width 41 height 17
click at [11, 307] on button "button" at bounding box center [13, 307] width 21 height 21
click at [67, 309] on button "button" at bounding box center [60, 307] width 21 height 21
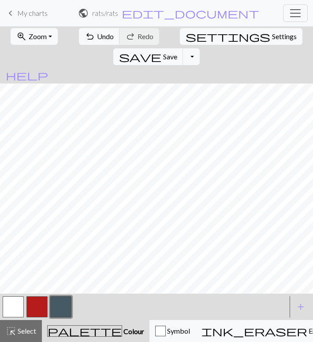
click at [59, 309] on button "button" at bounding box center [60, 307] width 21 height 21
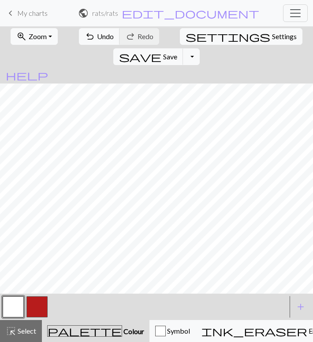
click at [37, 308] on button "button" at bounding box center [36, 307] width 21 height 21
click at [13, 303] on button "button" at bounding box center [13, 307] width 21 height 21
click at [37, 310] on button "button" at bounding box center [36, 307] width 21 height 21
click at [7, 309] on button "button" at bounding box center [13, 307] width 21 height 21
click at [42, 309] on button "button" at bounding box center [36, 307] width 21 height 21
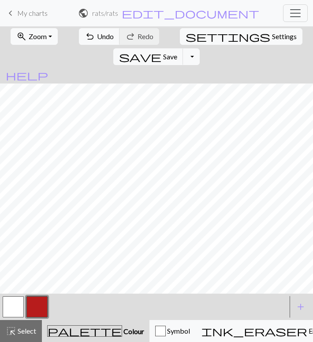
click at [8, 308] on button "button" at bounding box center [13, 307] width 21 height 21
click at [38, 302] on button "button" at bounding box center [36, 307] width 21 height 21
click at [13, 310] on button "button" at bounding box center [13, 307] width 21 height 21
click at [42, 307] on button "button" at bounding box center [36, 307] width 21 height 21
click at [10, 310] on button "button" at bounding box center [13, 307] width 21 height 21
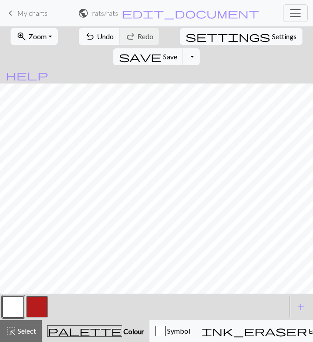
click at [42, 305] on button "button" at bounding box center [36, 307] width 21 height 21
click at [19, 307] on button "button" at bounding box center [13, 307] width 21 height 21
click at [40, 303] on button "button" at bounding box center [36, 307] width 21 height 21
click at [13, 309] on button "button" at bounding box center [13, 307] width 21 height 21
click at [41, 305] on button "button" at bounding box center [36, 307] width 21 height 21
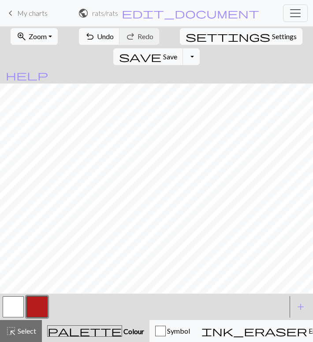
click at [19, 311] on button "button" at bounding box center [13, 307] width 21 height 21
click at [11, 309] on button "button" at bounding box center [13, 307] width 21 height 21
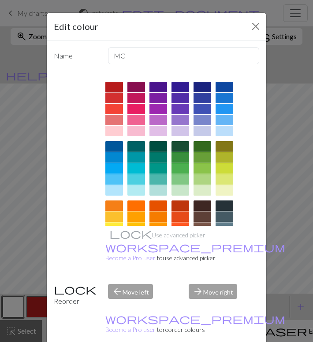
click at [119, 88] on div at bounding box center [114, 87] width 18 height 11
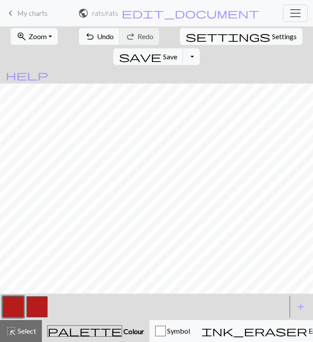
click at [32, 306] on button "button" at bounding box center [36, 307] width 21 height 21
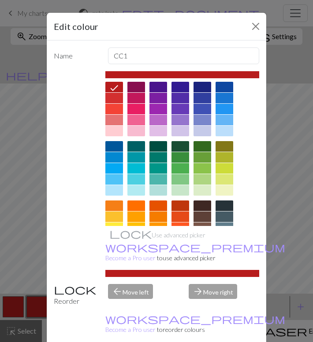
scroll to position [96, 0]
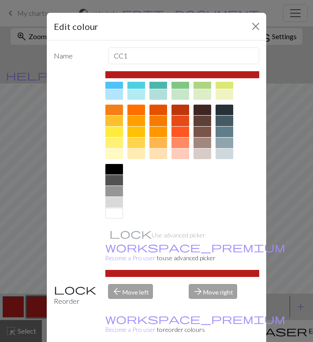
click at [114, 217] on div at bounding box center [114, 213] width 18 height 11
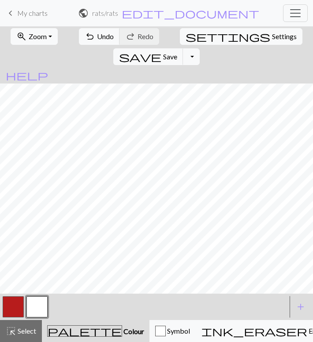
click at [7, 308] on button "button" at bounding box center [13, 307] width 21 height 21
click at [38, 309] on button "button" at bounding box center [36, 307] width 21 height 21
click at [4, 316] on button "button" at bounding box center [13, 307] width 21 height 21
click at [37, 308] on button "button" at bounding box center [36, 307] width 21 height 21
click at [20, 309] on button "button" at bounding box center [13, 307] width 21 height 21
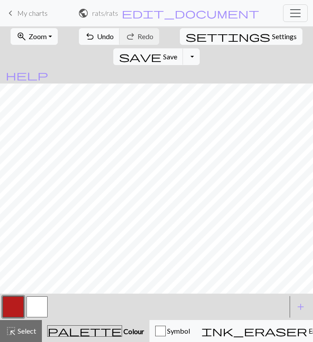
click at [44, 298] on button "button" at bounding box center [36, 307] width 21 height 21
click at [16, 311] on button "button" at bounding box center [13, 307] width 21 height 21
click at [44, 304] on button "button" at bounding box center [36, 307] width 21 height 21
click at [17, 306] on button "button" at bounding box center [13, 307] width 21 height 21
click at [40, 306] on button "button" at bounding box center [36, 307] width 21 height 21
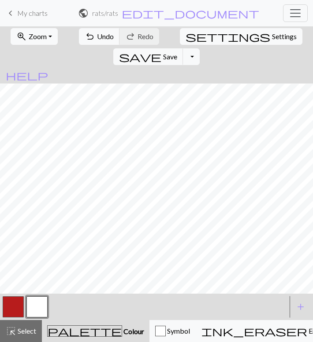
click at [11, 305] on button "button" at bounding box center [13, 307] width 21 height 21
click at [41, 308] on button "button" at bounding box center [36, 307] width 21 height 21
click at [14, 305] on button "button" at bounding box center [13, 307] width 21 height 21
click at [41, 307] on button "button" at bounding box center [36, 307] width 21 height 21
click at [88, 32] on button "undo Undo Undo" at bounding box center [99, 36] width 41 height 17
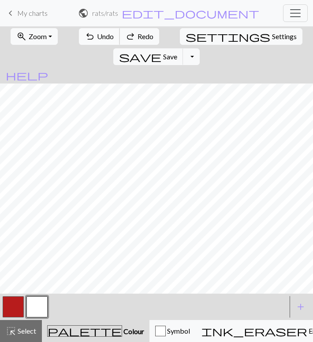
click at [97, 32] on span "Undo" at bounding box center [105, 36] width 17 height 8
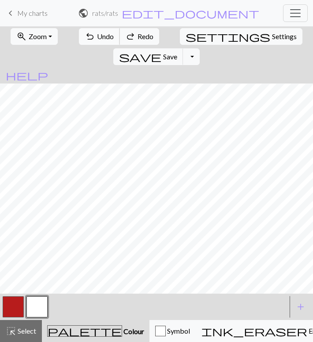
click at [97, 32] on span "Undo" at bounding box center [105, 36] width 17 height 8
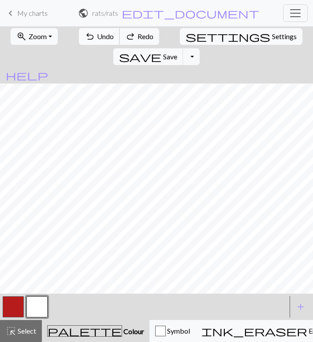
click at [97, 32] on span "Undo" at bounding box center [105, 36] width 17 height 8
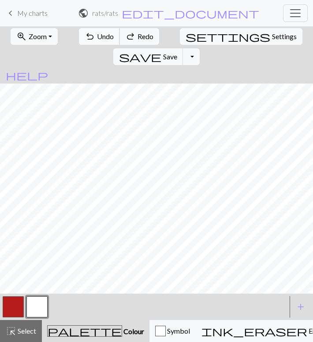
click at [97, 32] on span "Undo" at bounding box center [105, 36] width 17 height 8
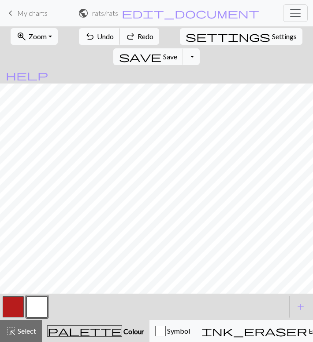
click at [97, 32] on span "Undo" at bounding box center [105, 36] width 17 height 8
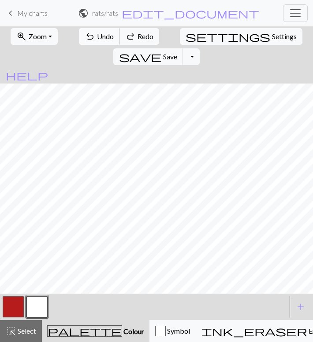
click at [97, 32] on span "Undo" at bounding box center [105, 36] width 17 height 8
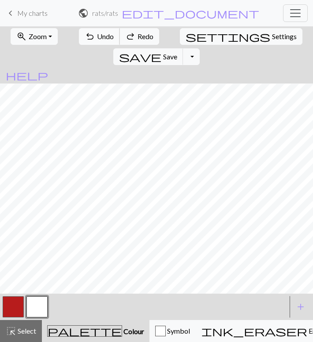
click at [97, 32] on span "Undo" at bounding box center [105, 36] width 17 height 8
